Goal: Task Accomplishment & Management: Complete application form

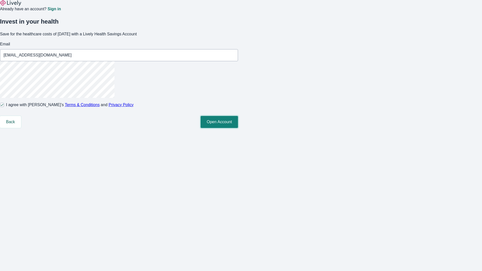
click at [238, 128] on button "Open Account" at bounding box center [219, 122] width 37 height 12
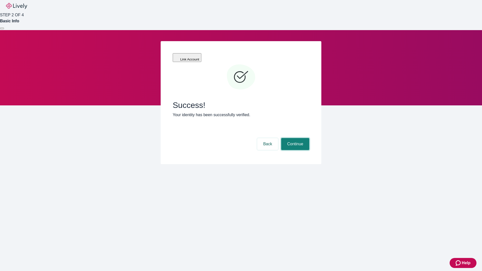
click at [295, 138] on button "Continue" at bounding box center [295, 144] width 28 height 12
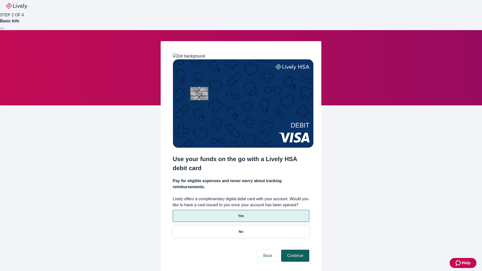
click at [295, 250] on button "Continue" at bounding box center [295, 256] width 28 height 12
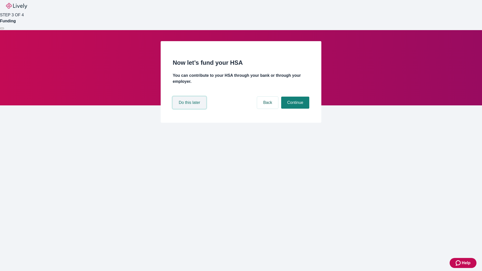
click at [190, 109] on button "Do this later" at bounding box center [189, 103] width 33 height 12
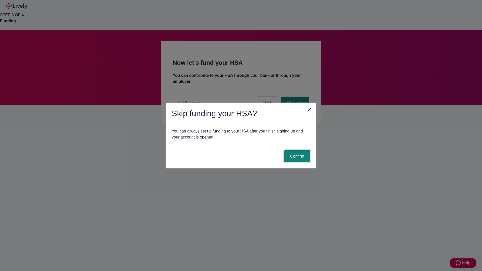
click at [297, 157] on button "Confirm" at bounding box center [297, 156] width 26 height 12
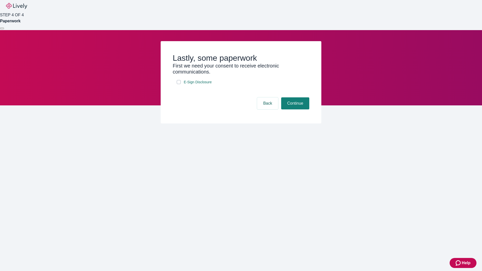
click at [179, 84] on input "E-Sign Disclosure" at bounding box center [179, 82] width 4 height 4
checkbox input "true"
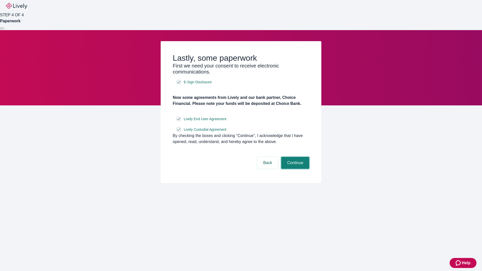
click at [295, 169] on button "Continue" at bounding box center [295, 163] width 28 height 12
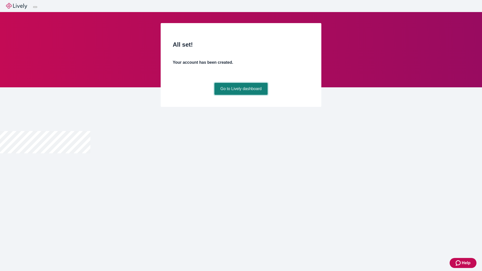
click at [241, 95] on link "Go to Lively dashboard" at bounding box center [242, 89] width 54 height 12
